Goal: Transaction & Acquisition: Purchase product/service

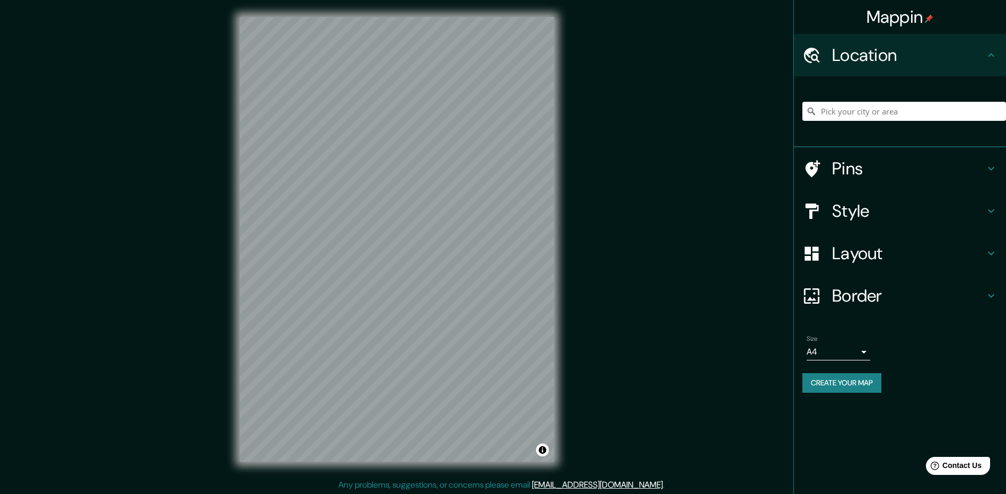
click at [682, 313] on div "Mappin Location Pins Style Layout Border Choose a border. Hint : you can make l…" at bounding box center [503, 248] width 1006 height 496
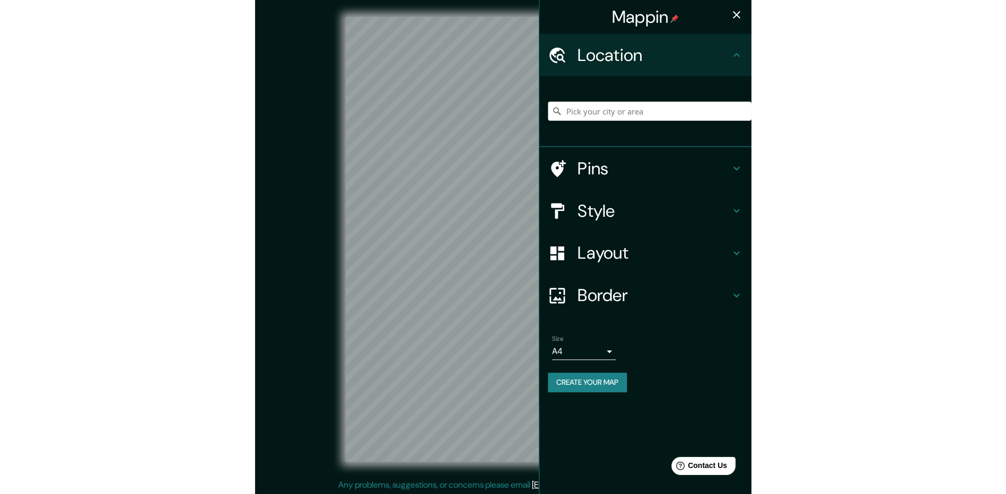
scroll to position [2, 0]
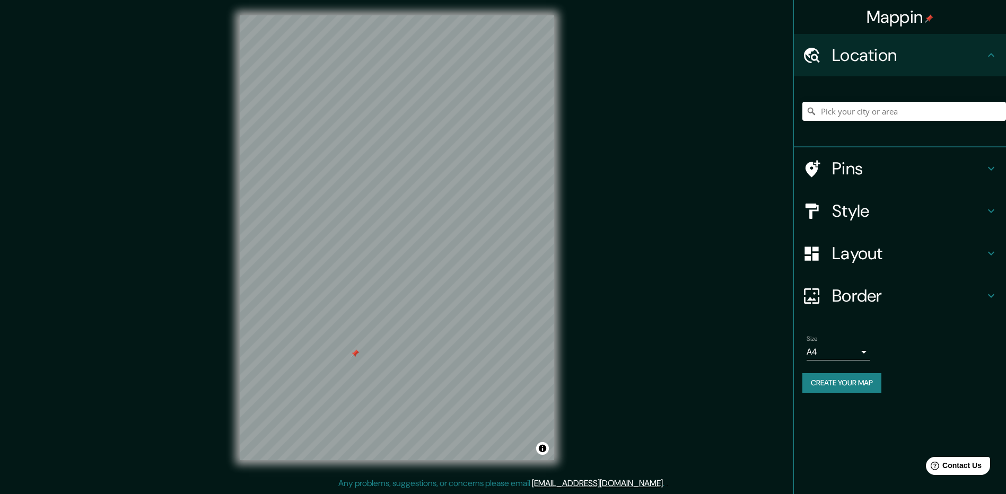
drag, startPoint x: 308, startPoint y: 396, endPoint x: 343, endPoint y: 361, distance: 49.1
click at [351, 358] on div at bounding box center [355, 354] width 8 height 8
click at [344, 361] on div at bounding box center [345, 361] width 8 height 8
click at [867, 210] on h4 "Style" at bounding box center [908, 211] width 153 height 21
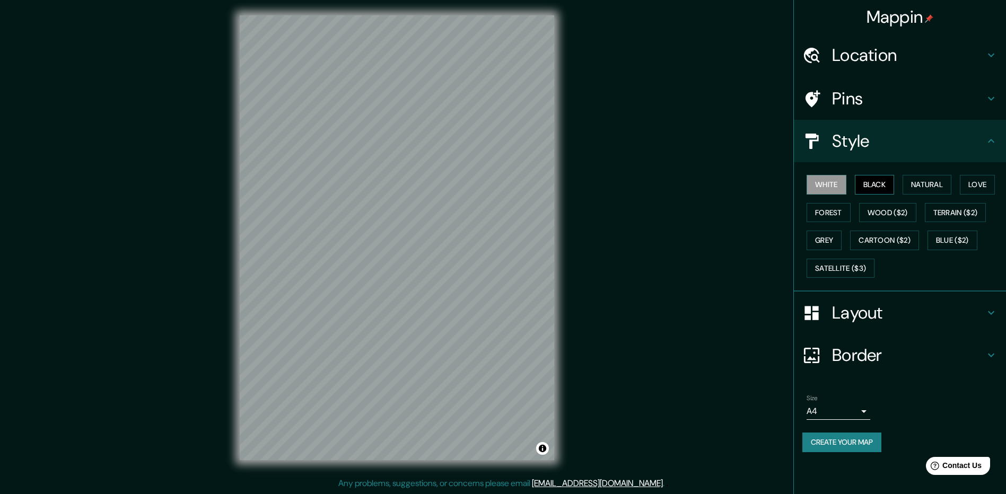
click at [882, 182] on button "Black" at bounding box center [875, 185] width 40 height 20
click at [815, 186] on button "White" at bounding box center [827, 185] width 40 height 20
click at [914, 183] on button "Natural" at bounding box center [927, 185] width 49 height 20
click at [972, 182] on button "Love" at bounding box center [977, 185] width 35 height 20
click at [825, 212] on button "Forest" at bounding box center [829, 213] width 44 height 20
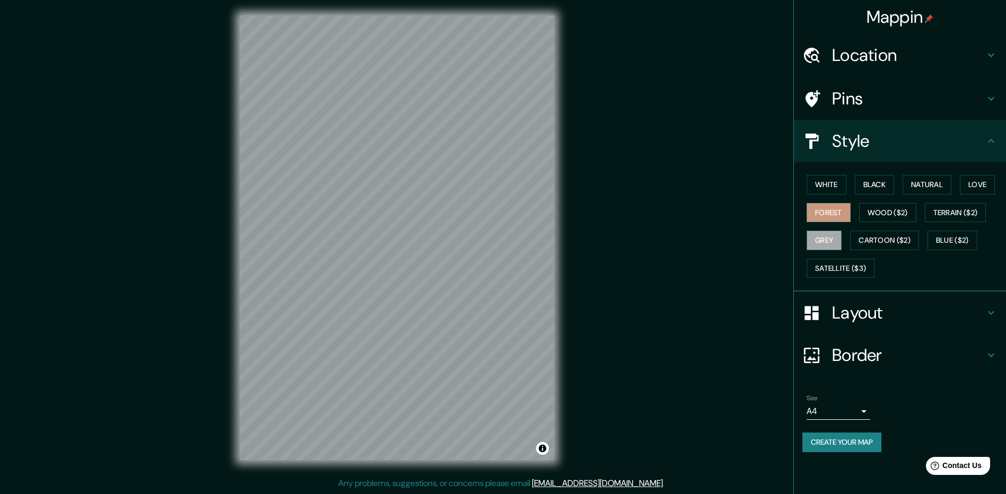
click at [829, 236] on button "Grey" at bounding box center [824, 241] width 35 height 20
click at [868, 140] on h4 "Style" at bounding box center [908, 140] width 153 height 21
click at [867, 310] on h4 "Layout" at bounding box center [908, 312] width 153 height 21
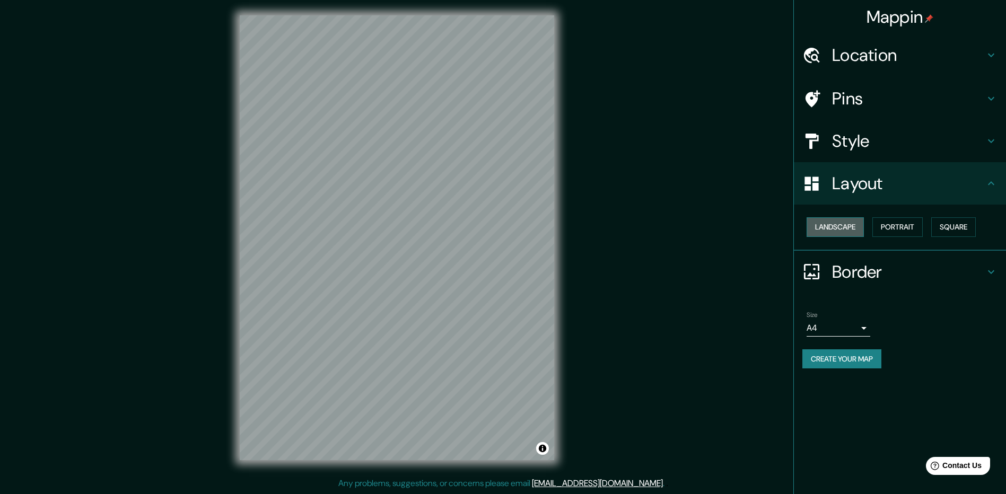
click at [851, 228] on button "Landscape" at bounding box center [835, 227] width 57 height 20
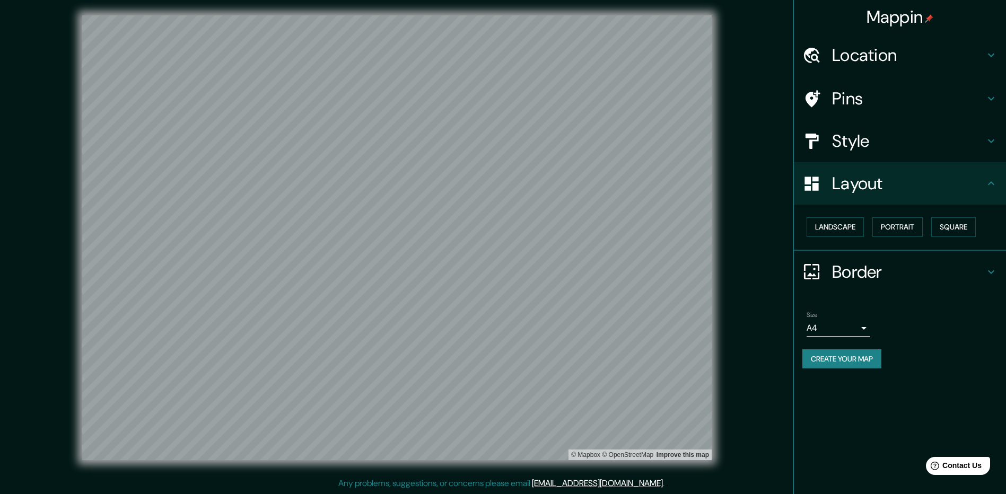
click at [986, 15] on div "Mappin" at bounding box center [900, 17] width 212 height 34
click at [837, 361] on button "Create your map" at bounding box center [842, 360] width 79 height 20
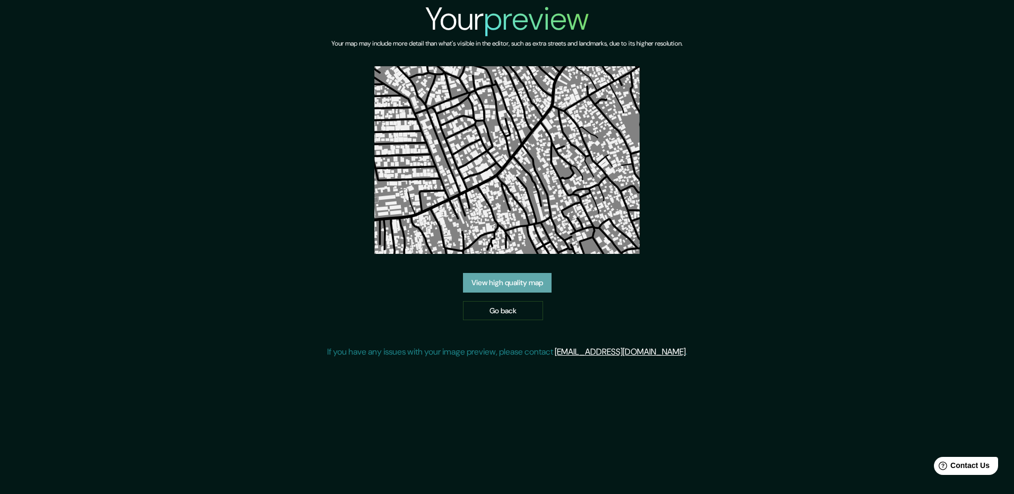
click at [507, 283] on link "View high quality map" at bounding box center [507, 283] width 89 height 20
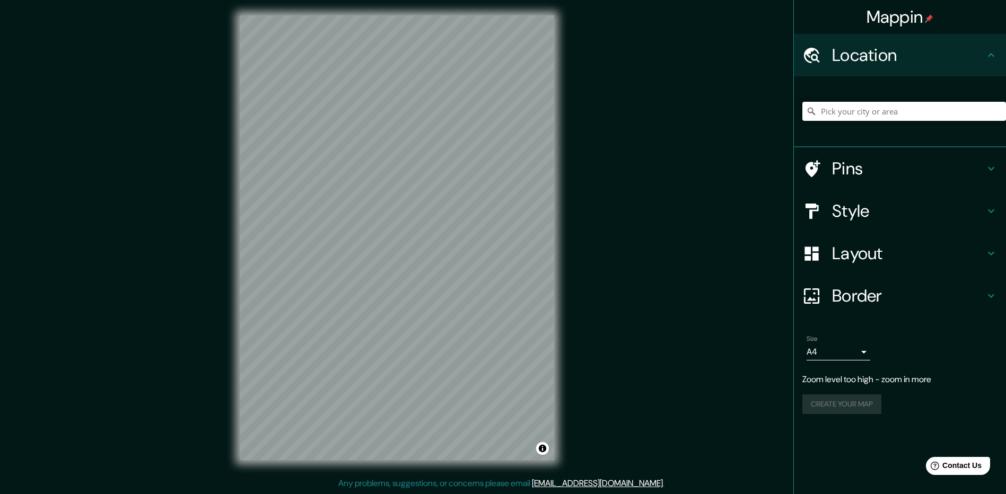
click at [914, 16] on h4 "Mappin" at bounding box center [900, 16] width 67 height 21
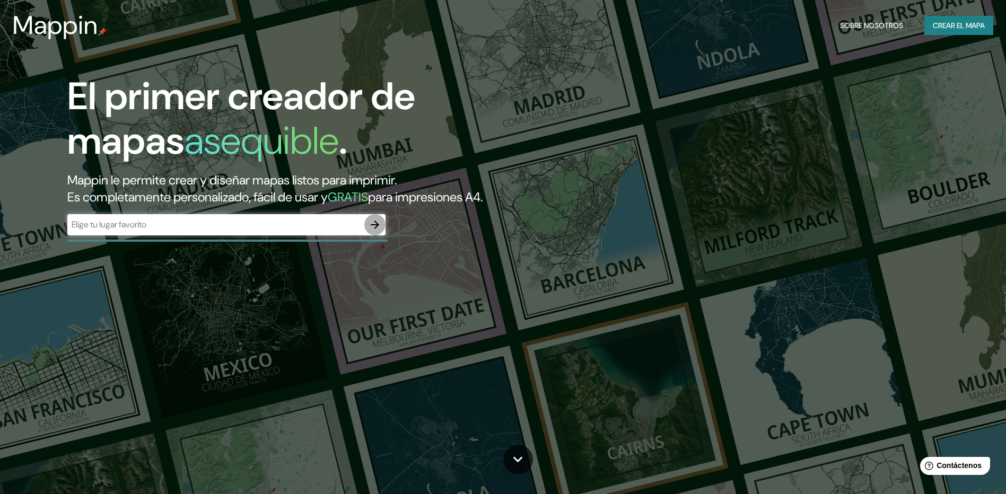
click at [376, 221] on icon "button" at bounding box center [375, 225] width 13 height 13
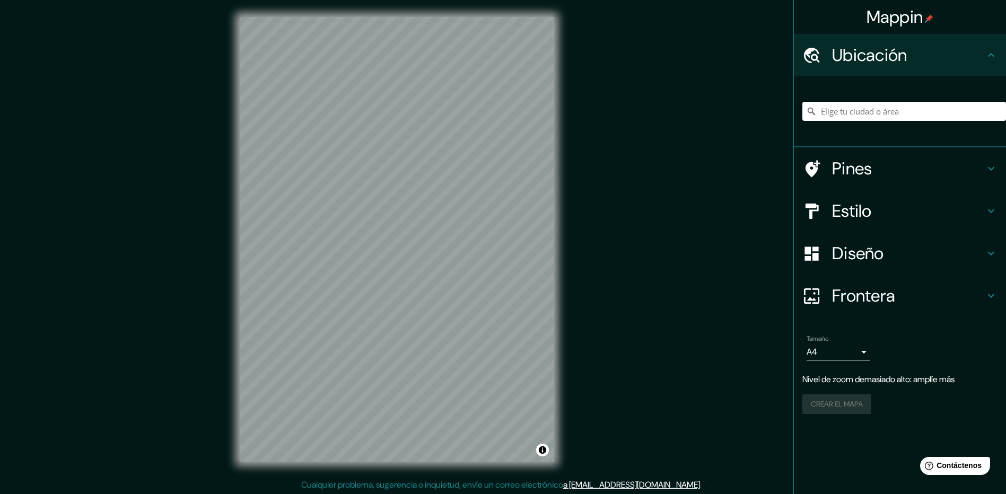
click at [594, 213] on div "Mappin Ubicación Pines Estilo Diseño Frontera Elige un borde. Sugerencia : pued…" at bounding box center [503, 248] width 1006 height 496
click at [879, 254] on h4 "Diseño" at bounding box center [908, 253] width 153 height 21
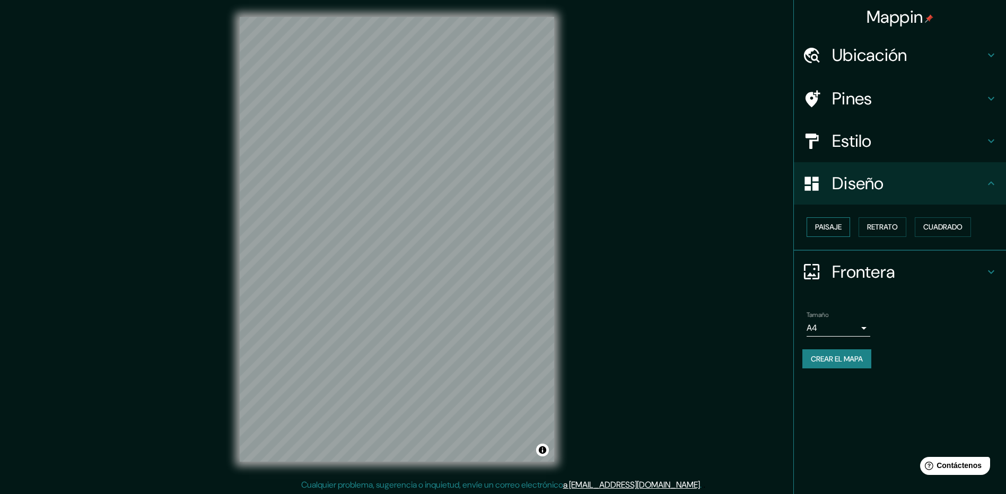
click at [835, 229] on font "Paisaje" at bounding box center [828, 227] width 27 height 13
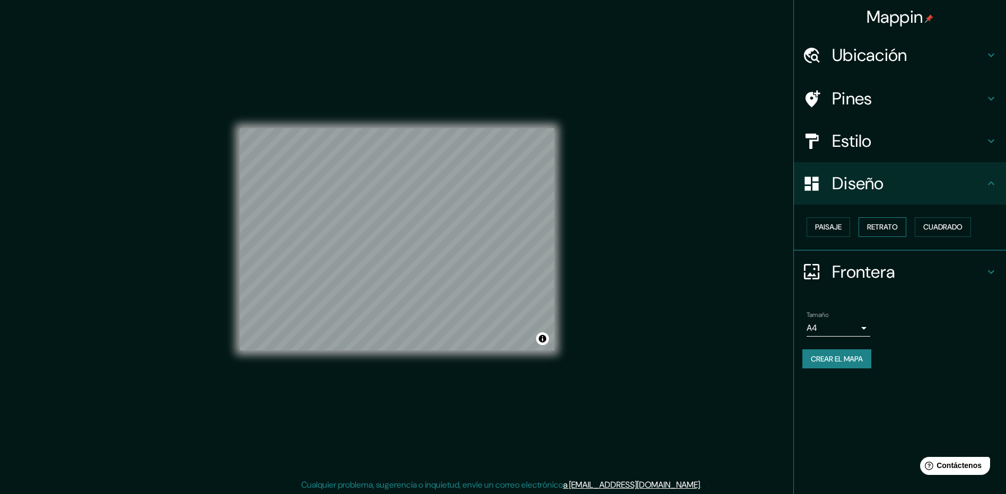
click at [887, 229] on font "Retrato" at bounding box center [882, 227] width 31 height 13
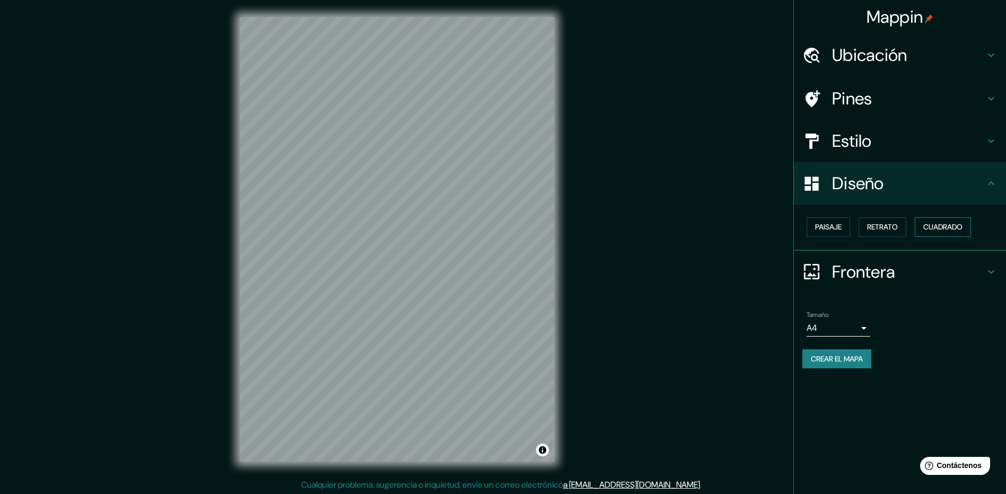
click at [949, 228] on font "Cuadrado" at bounding box center [943, 227] width 39 height 13
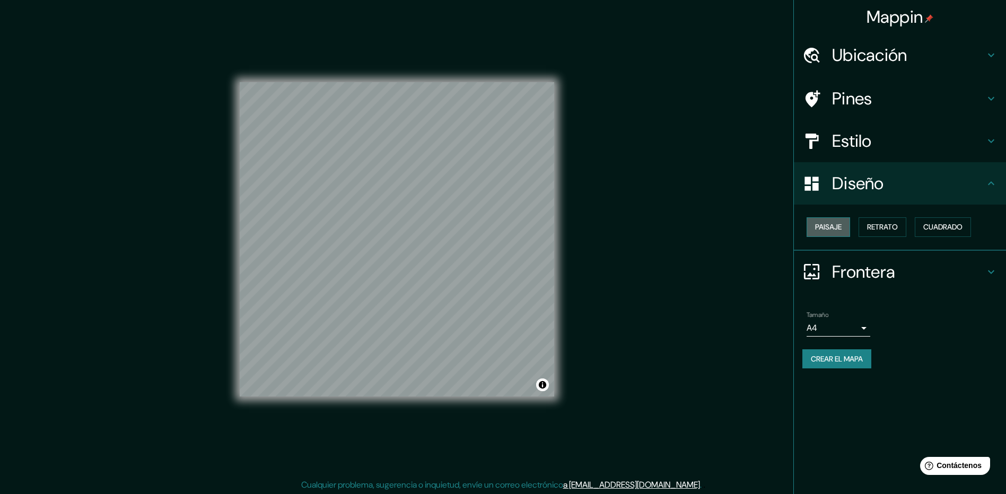
click at [825, 230] on font "Paisaje" at bounding box center [828, 227] width 27 height 13
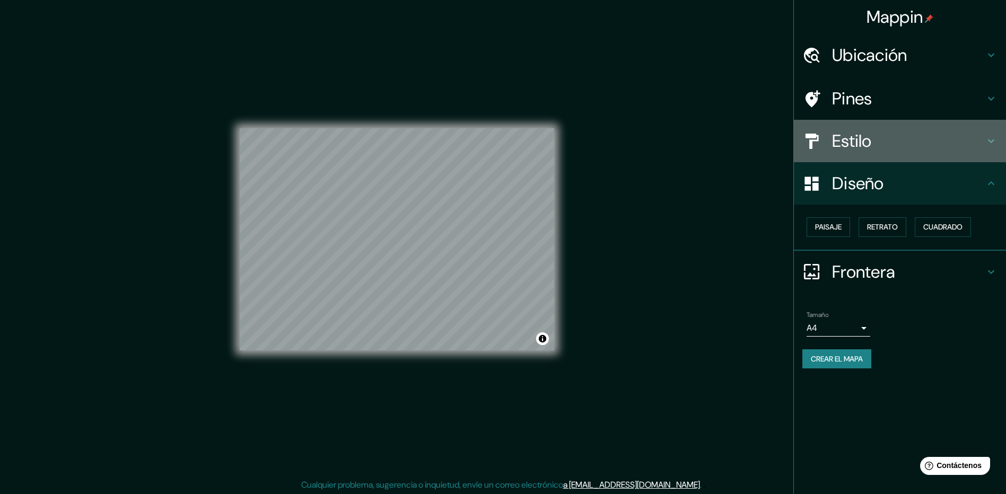
click at [861, 138] on h4 "Estilo" at bounding box center [908, 140] width 153 height 21
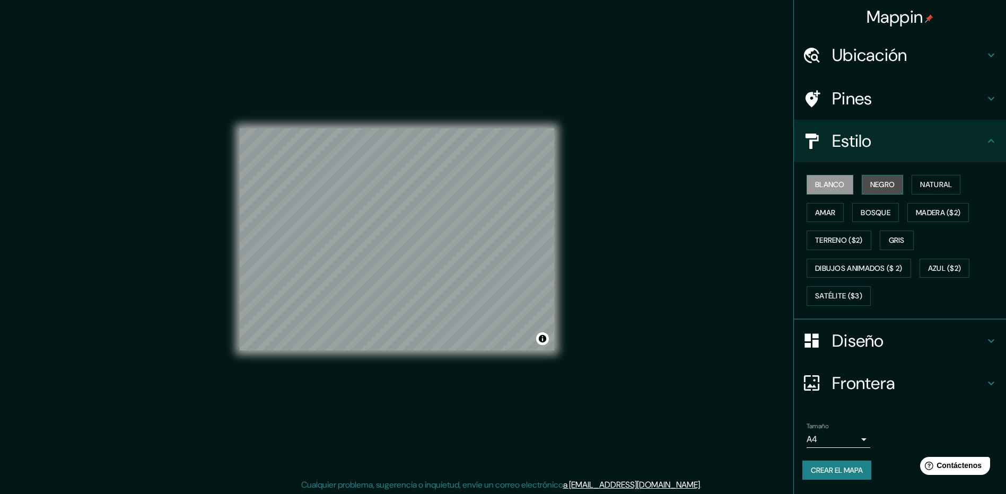
click at [881, 184] on font "Negro" at bounding box center [882, 184] width 25 height 13
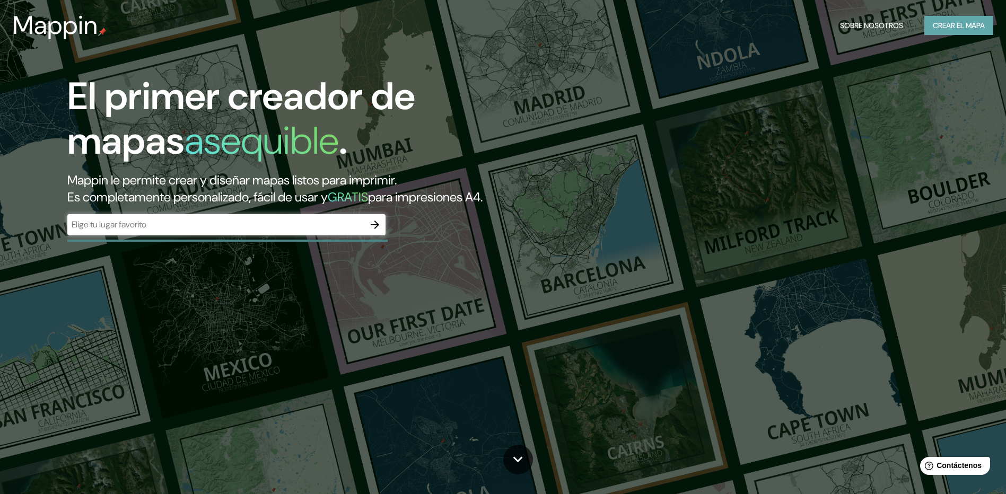
click at [952, 24] on font "Crear el mapa" at bounding box center [959, 25] width 52 height 13
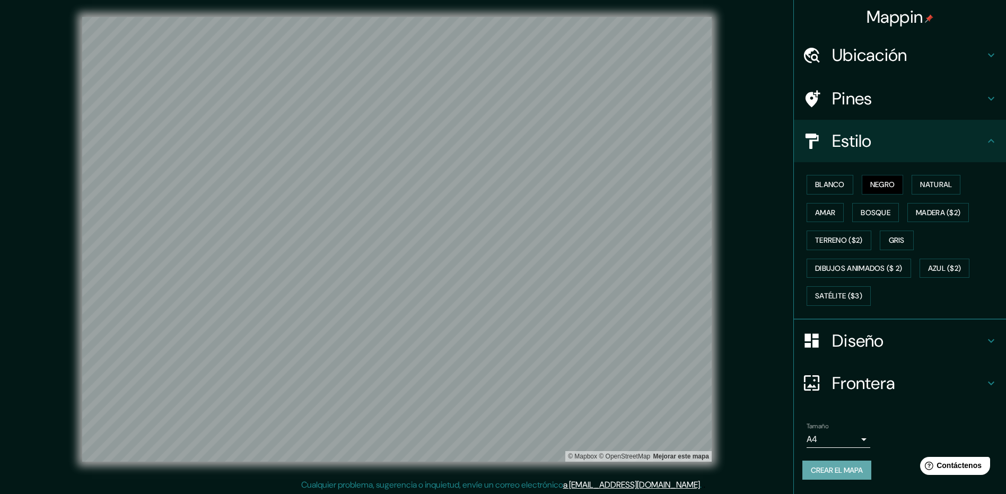
click at [840, 469] on font "Crear el mapa" at bounding box center [837, 470] width 52 height 13
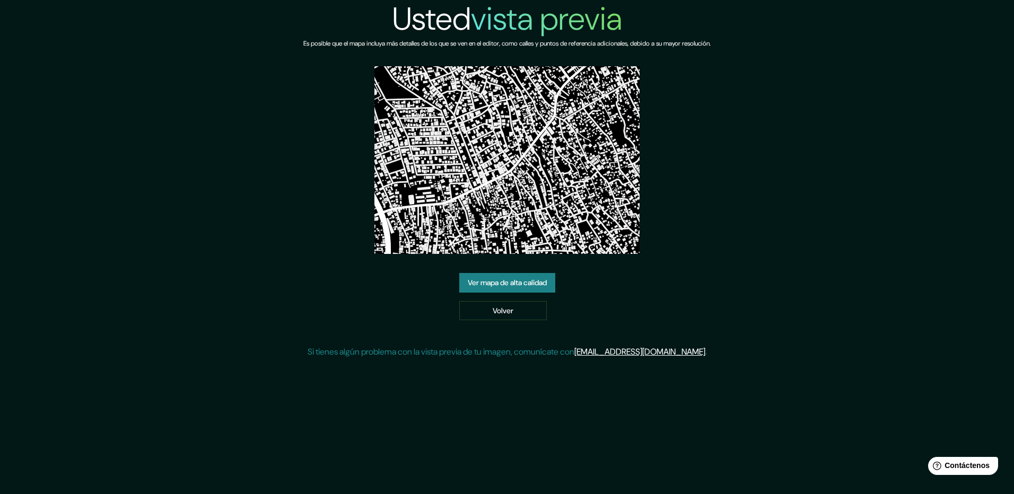
click at [525, 282] on link "Ver mapa de alta calidad" at bounding box center [507, 283] width 96 height 20
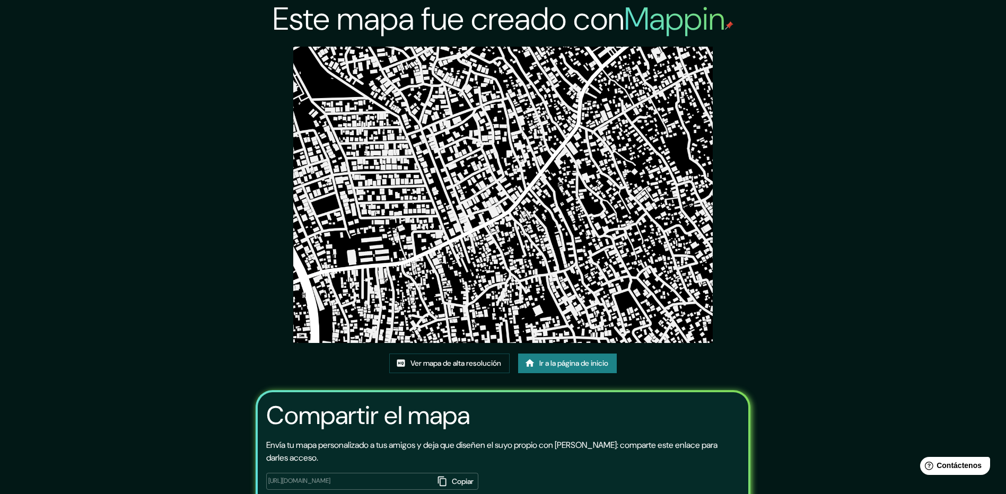
click at [512, 250] on img at bounding box center [503, 195] width 420 height 297
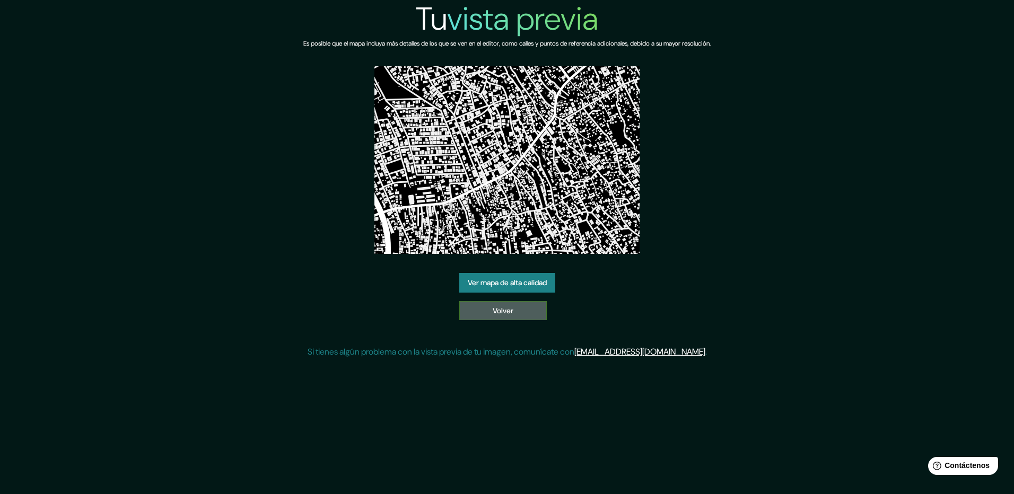
click at [501, 312] on link "Volver" at bounding box center [503, 311] width 88 height 20
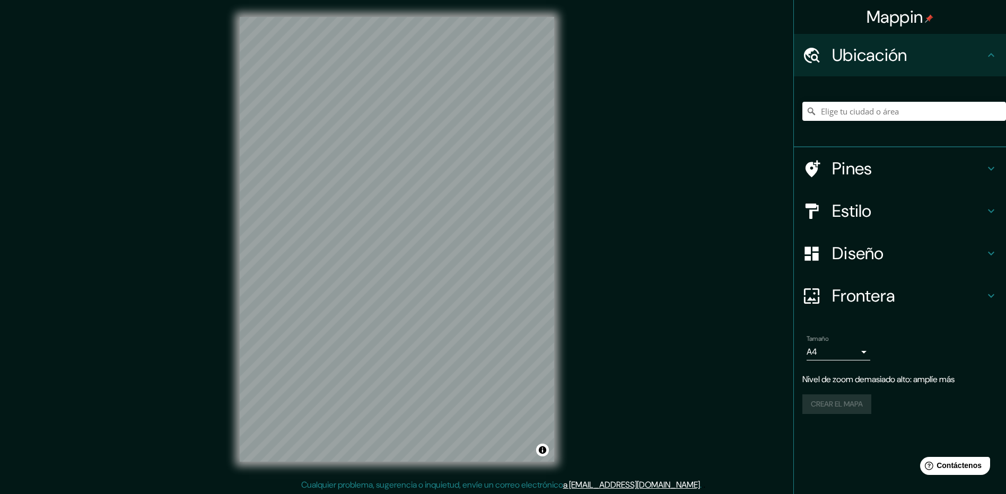
click at [597, 115] on div "Mappin Ubicación Pines Estilo Diseño Frontera Elige un borde. Sugerencia : pued…" at bounding box center [503, 248] width 1006 height 496
click at [858, 258] on h4 "Diseño" at bounding box center [908, 253] width 153 height 21
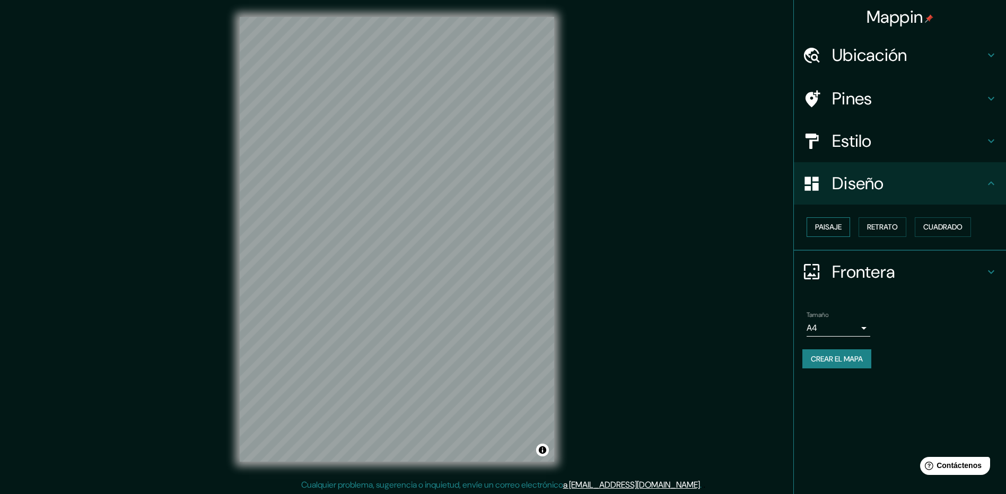
click at [831, 227] on font "Paisaje" at bounding box center [828, 227] width 27 height 13
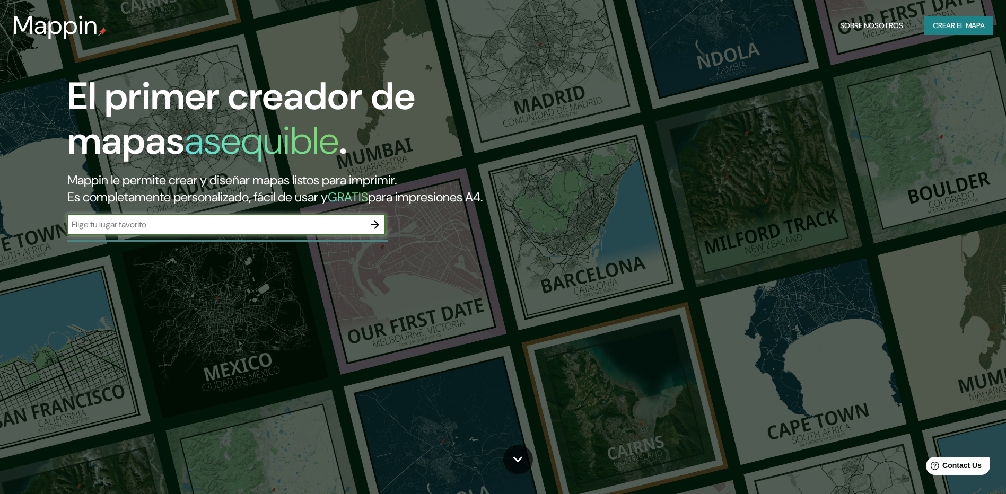
click at [972, 23] on font "Crear el mapa" at bounding box center [959, 25] width 52 height 13
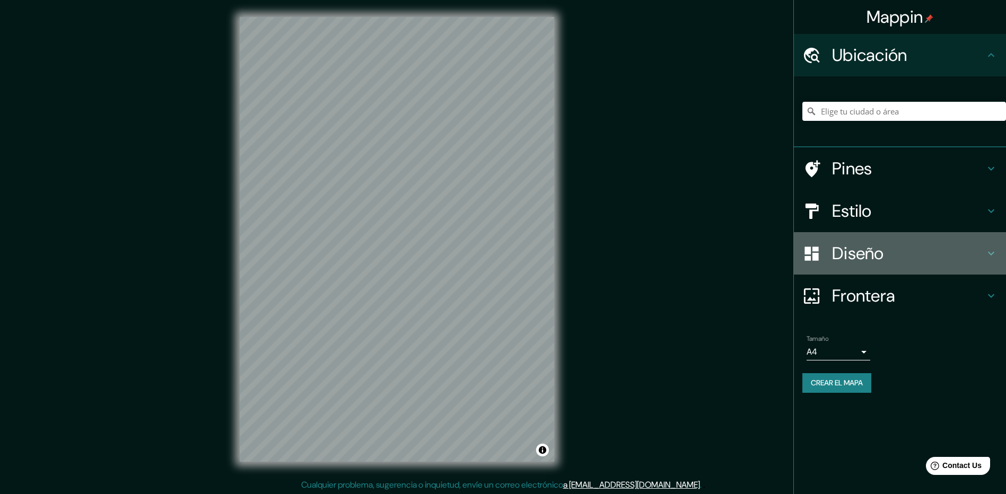
click at [834, 259] on h4 "Diseño" at bounding box center [908, 253] width 153 height 21
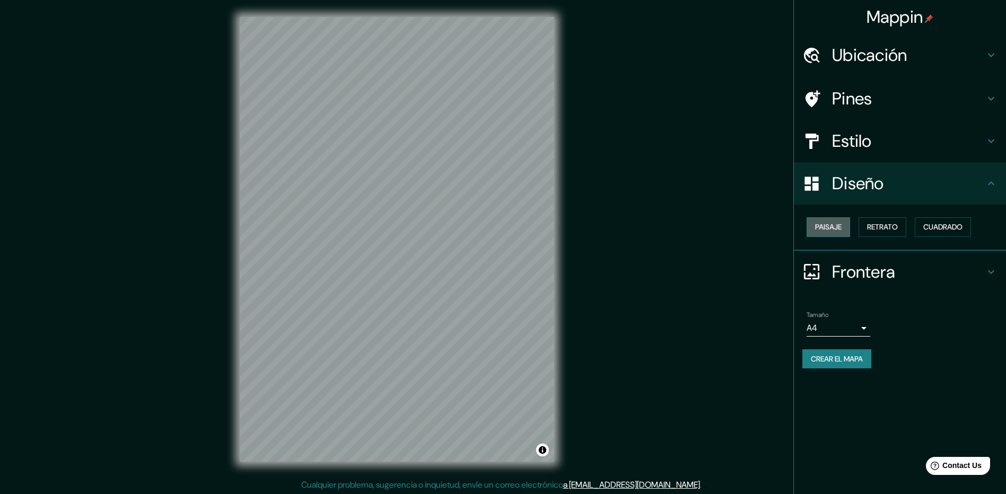
click at [823, 232] on font "Paisaje" at bounding box center [828, 227] width 27 height 13
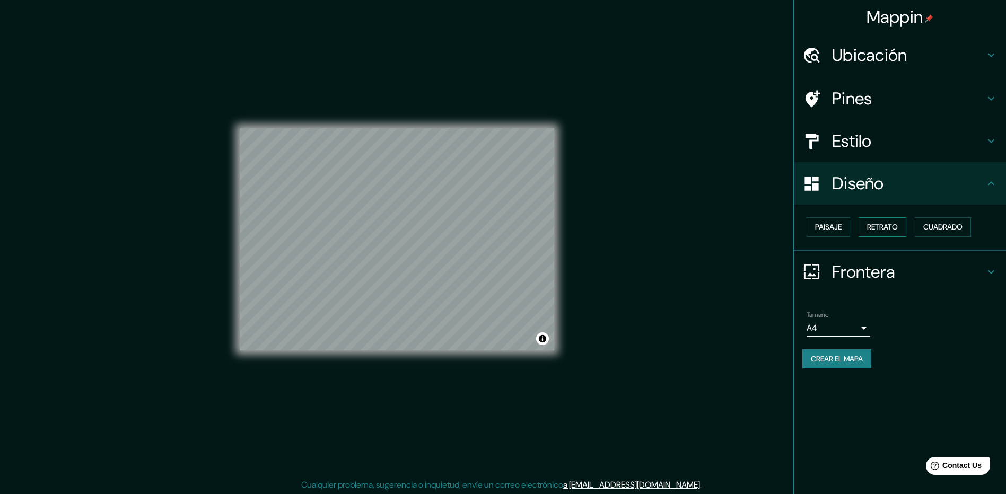
click at [885, 230] on font "Retrato" at bounding box center [882, 227] width 31 height 13
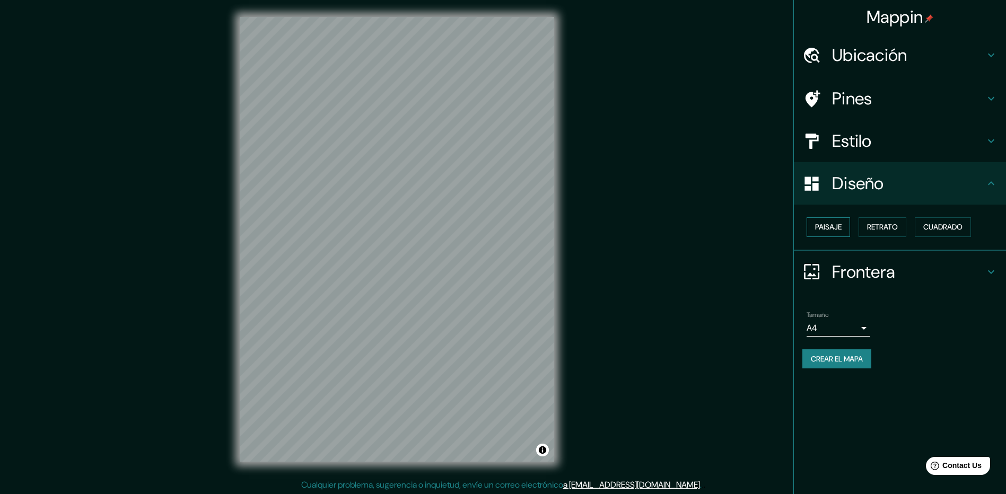
click at [831, 226] on font "Paisaje" at bounding box center [828, 227] width 27 height 13
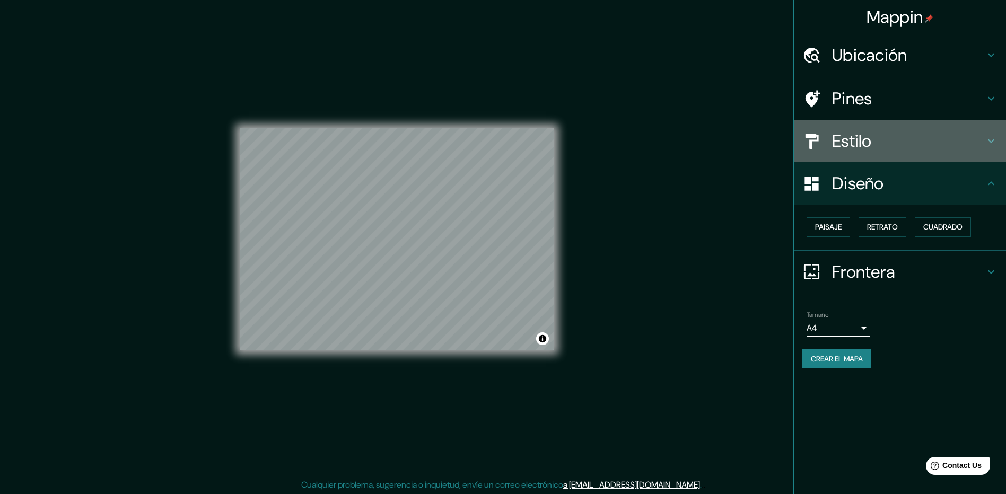
click at [857, 142] on h4 "Estilo" at bounding box center [908, 140] width 153 height 21
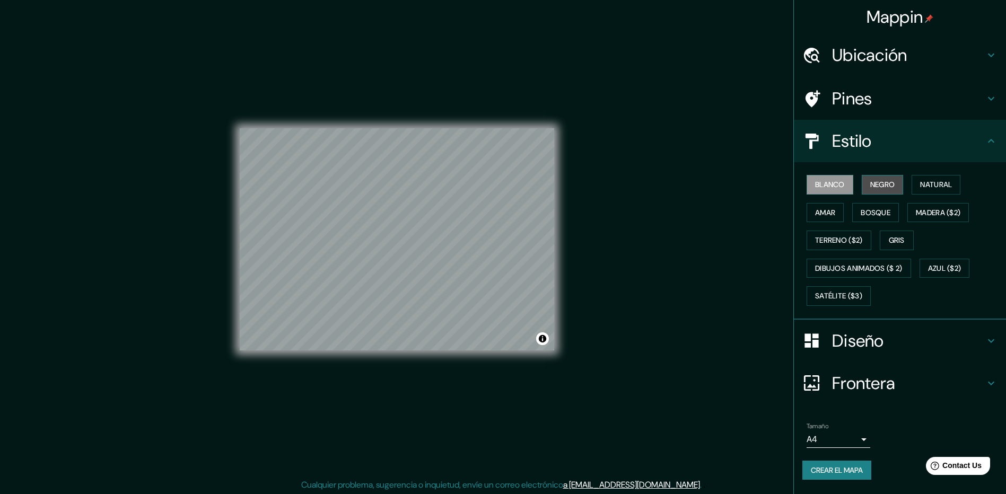
click at [880, 182] on font "Negro" at bounding box center [882, 184] width 25 height 13
